Goal: Task Accomplishment & Management: Complete application form

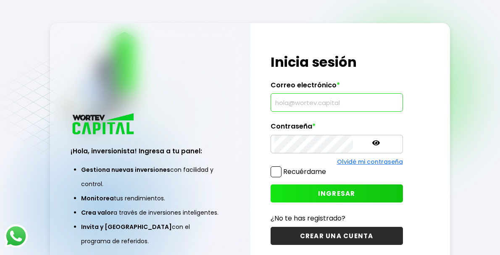
click at [327, 107] on input "text" at bounding box center [336, 103] width 125 height 18
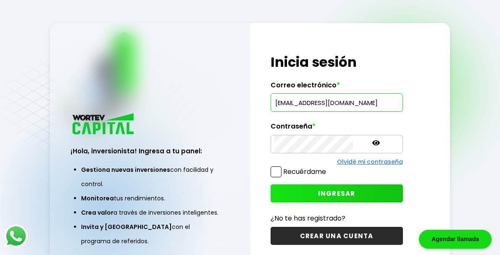
type input "[EMAIL_ADDRESS][DOMAIN_NAME]"
click at [295, 191] on button "INGRESAR" at bounding box center [336, 193] width 132 height 18
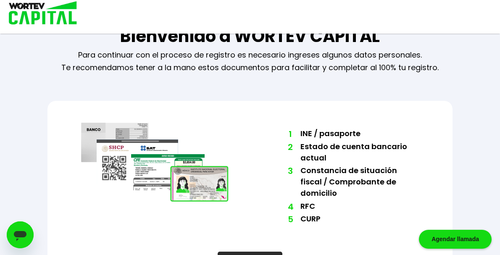
scroll to position [55, 0]
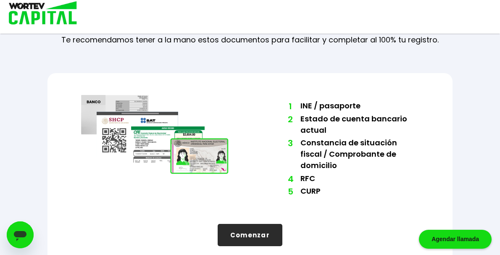
click at [246, 224] on button "Comenzar" at bounding box center [249, 235] width 65 height 22
